Goal: Task Accomplishment & Management: Manage account settings

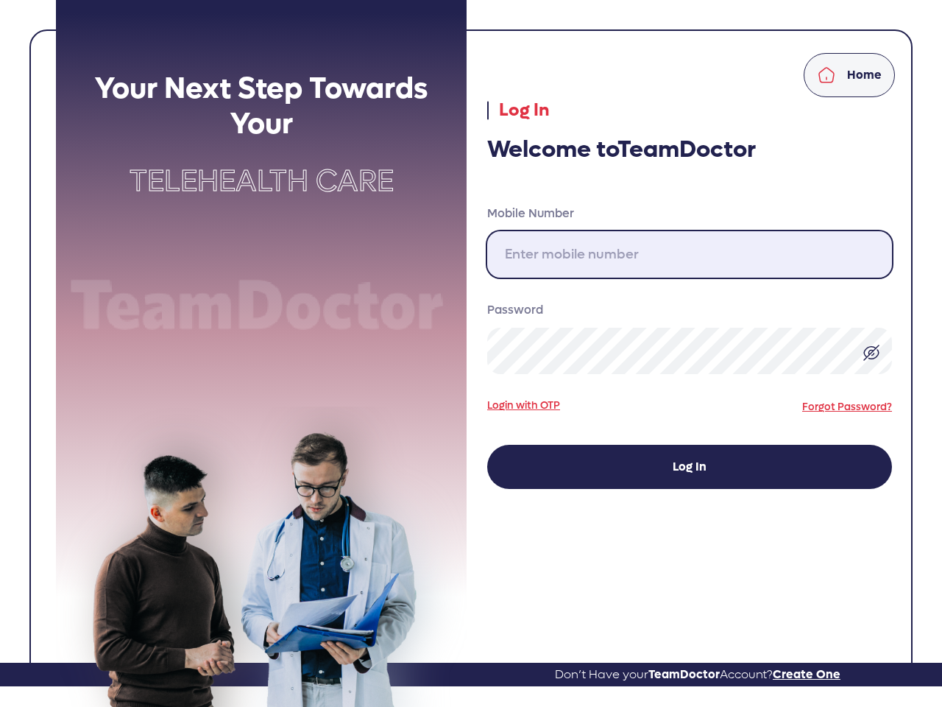
click at [690, 254] on input "Mobile Number" at bounding box center [689, 254] width 405 height 46
click at [871, 352] on img at bounding box center [872, 353] width 18 height 18
